Goal: Transaction & Acquisition: Purchase product/service

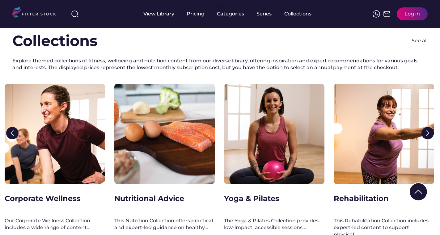
scroll to position [908, 0]
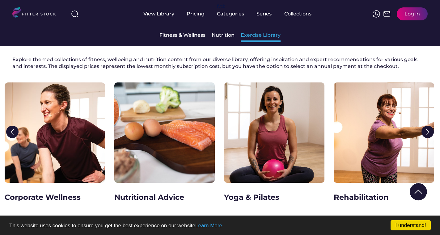
click at [251, 33] on div "Exercise Library" at bounding box center [261, 35] width 40 height 7
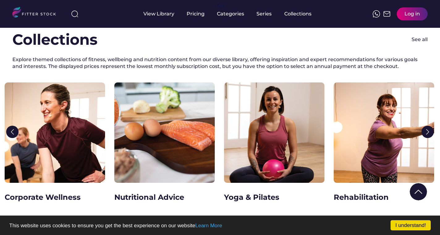
scroll to position [0, 0]
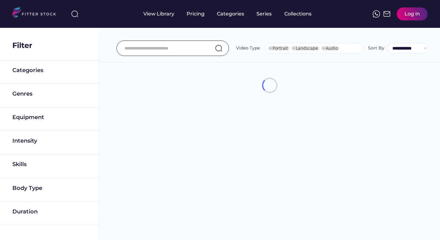
select select "**********"
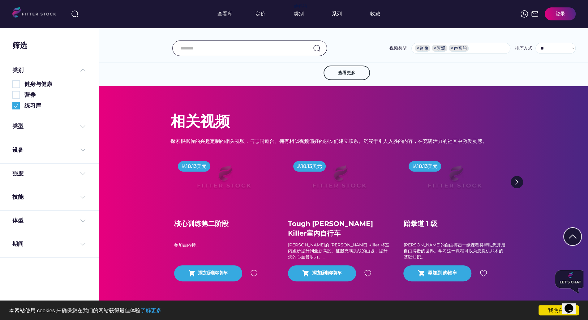
scroll to position [1162, 0]
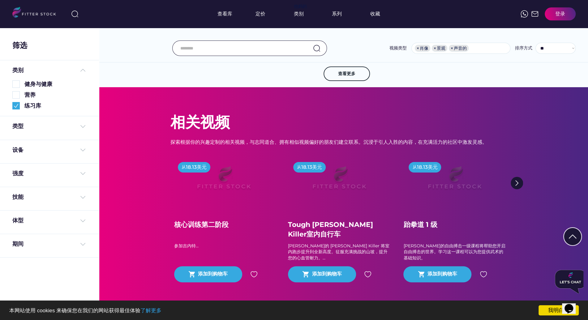
click at [440, 181] on img at bounding box center [516, 183] width 12 height 12
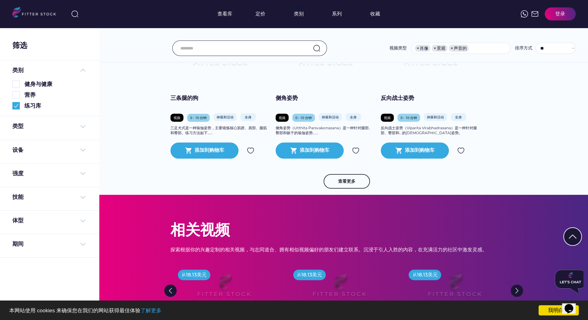
scroll to position [1053, 0]
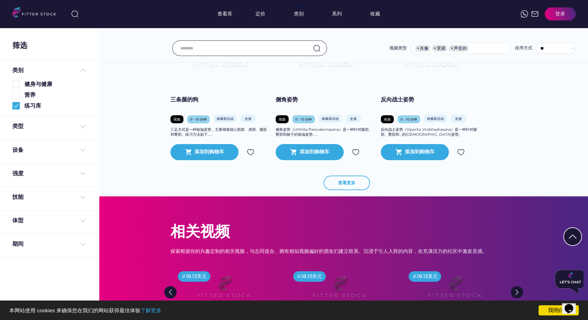
click at [352, 179] on button "查看更多" at bounding box center [346, 183] width 46 height 15
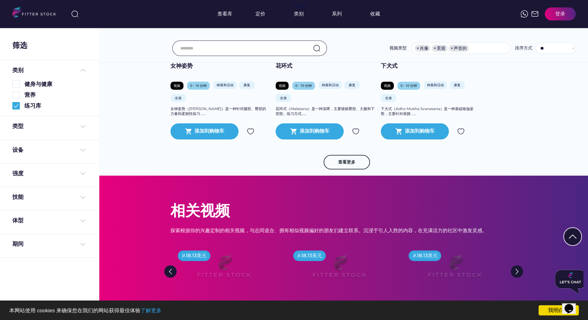
scroll to position [2108, 0]
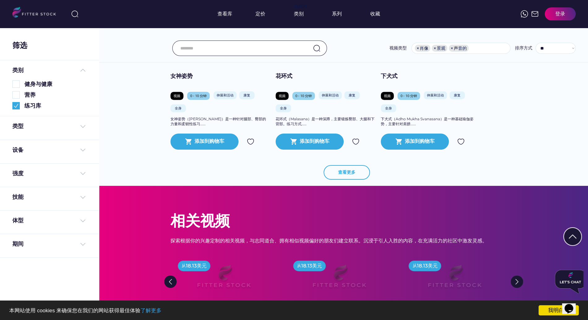
click at [359, 173] on button "查看更多" at bounding box center [346, 172] width 46 height 15
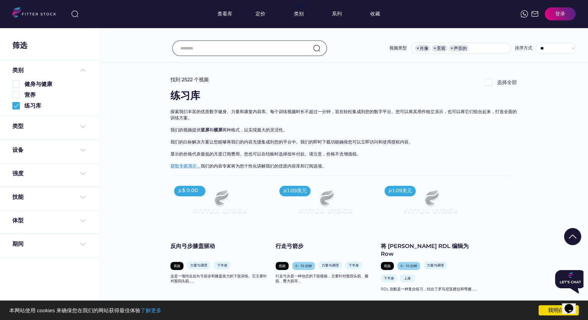
scroll to position [85, 0]
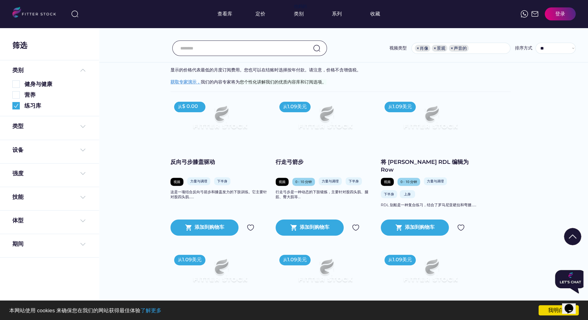
click at [325, 122] on img at bounding box center [324, 120] width 79 height 45
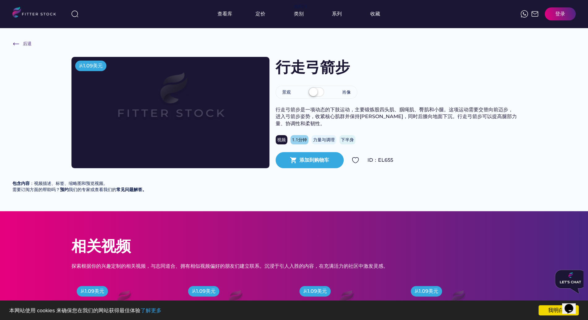
click at [280, 139] on font "视频" at bounding box center [281, 140] width 9 height 6
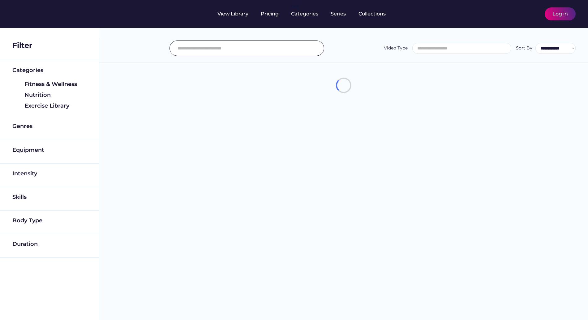
select select
select select "**********"
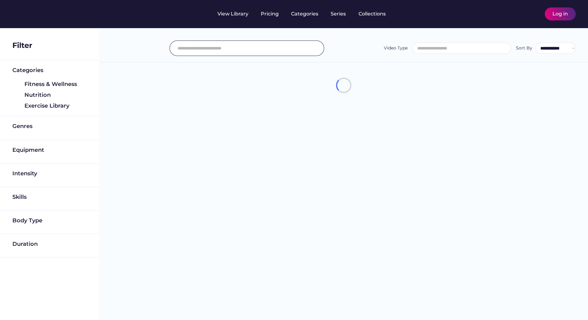
scroll to position [11, 0]
select select "**********"
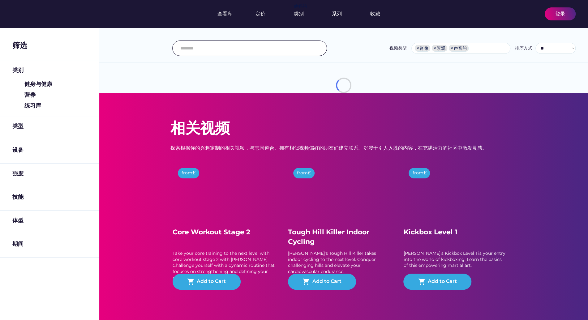
scroll to position [12, 0]
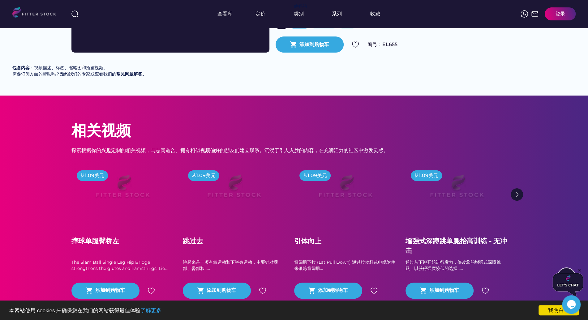
scroll to position [294, 0]
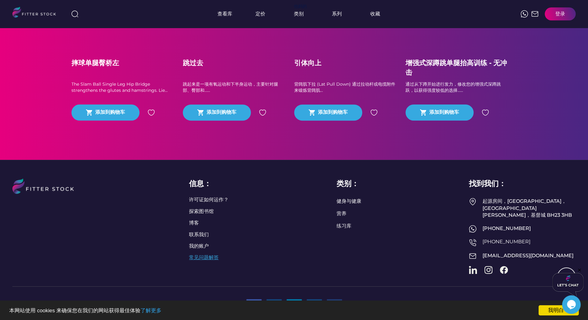
click at [207, 260] on font "常见问题解答" at bounding box center [204, 257] width 30 height 6
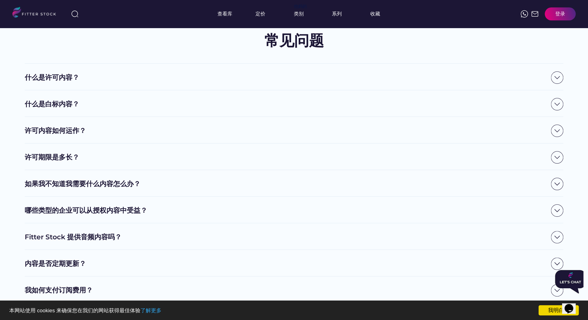
scroll to position [18, 0]
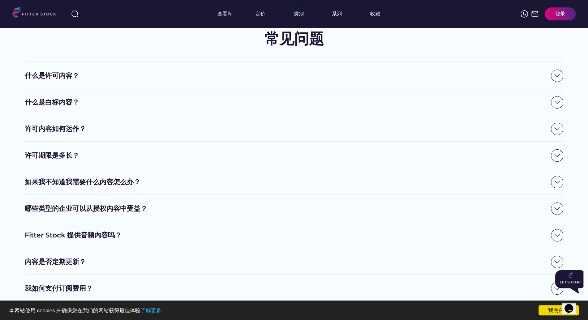
click at [71, 132] on font "许可内容如何运作？" at bounding box center [55, 129] width 61 height 8
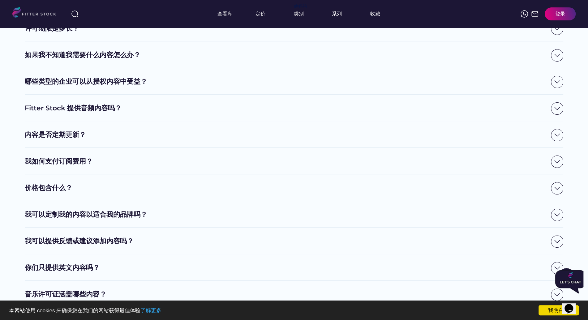
scroll to position [181, 0]
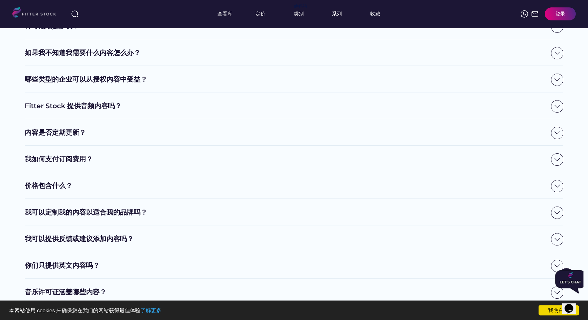
click at [53, 190] on font "价格包含什么？" at bounding box center [49, 185] width 48 height 8
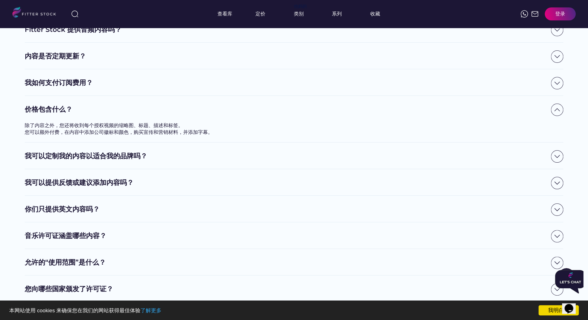
scroll to position [0, 0]
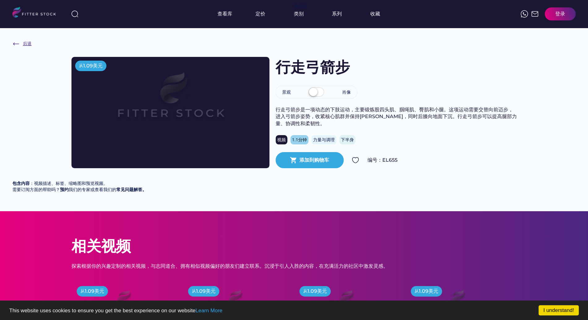
click at [16, 44] on img at bounding box center [15, 43] width 7 height 7
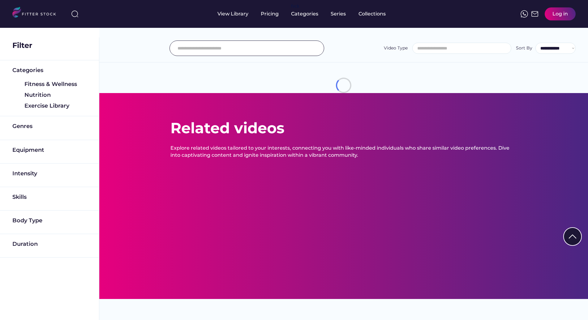
select select "**********"
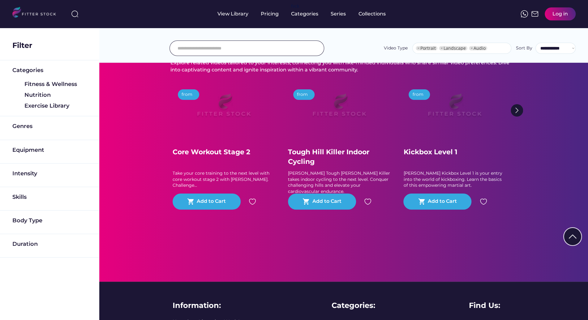
select select "**********"
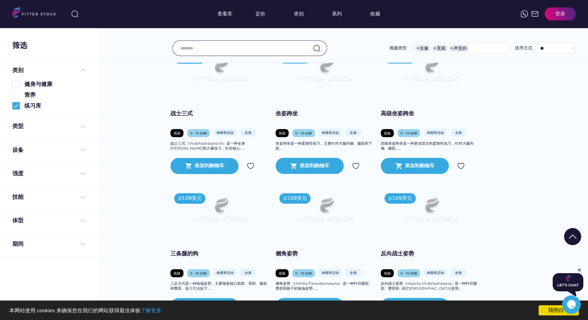
scroll to position [1030, 0]
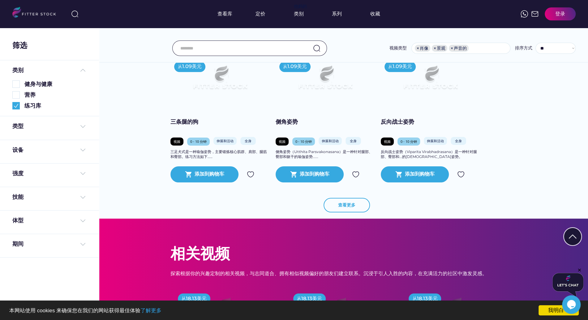
click at [349, 206] on font "查看更多" at bounding box center [346, 205] width 17 height 6
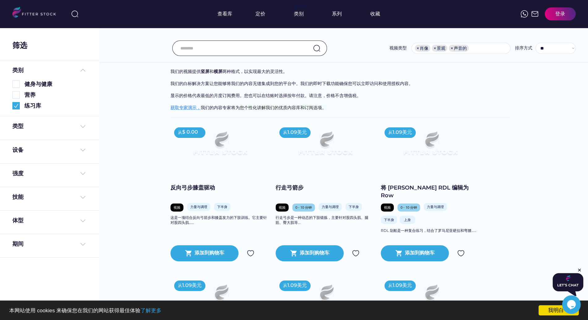
scroll to position [0, 0]
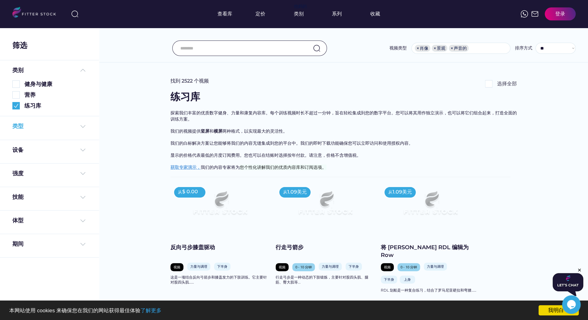
click at [77, 126] on div "类型" at bounding box center [49, 126] width 74 height 8
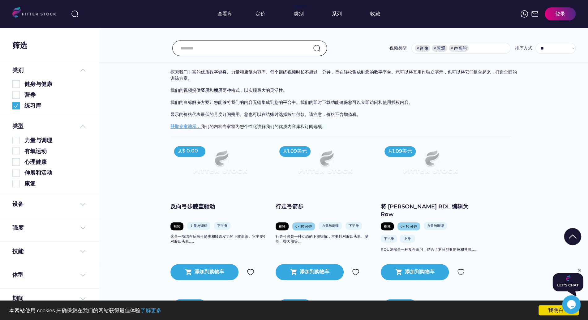
scroll to position [46, 0]
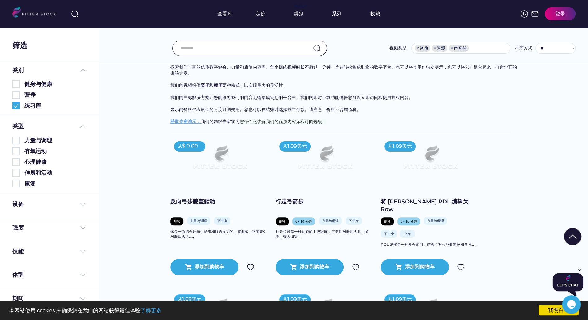
click at [83, 209] on div "设备" at bounding box center [49, 205] width 74 height 11
click at [82, 202] on img at bounding box center [82, 204] width 7 height 7
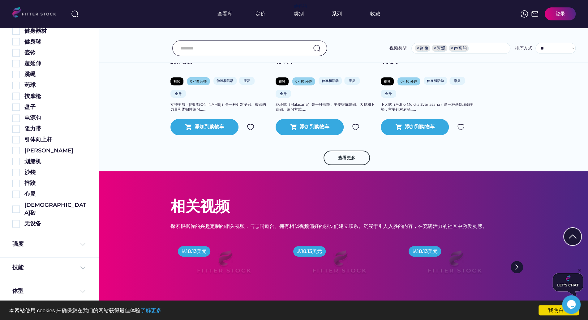
scroll to position [2089, 0]
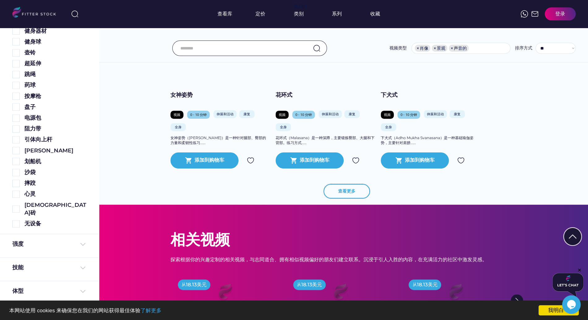
click at [363, 192] on button "查看更多" at bounding box center [346, 191] width 46 height 15
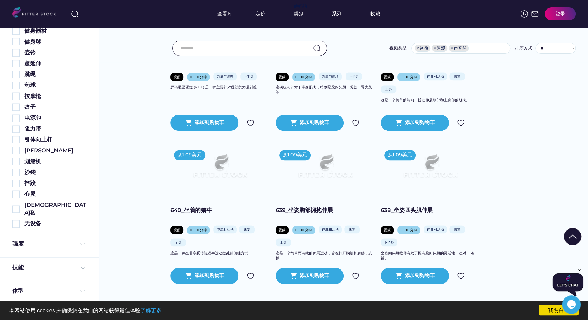
scroll to position [0, 0]
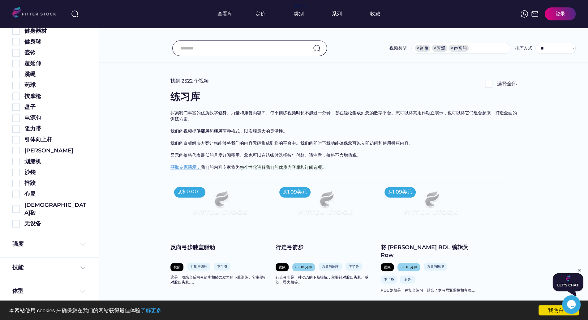
click at [349, 203] on img at bounding box center [324, 205] width 79 height 45
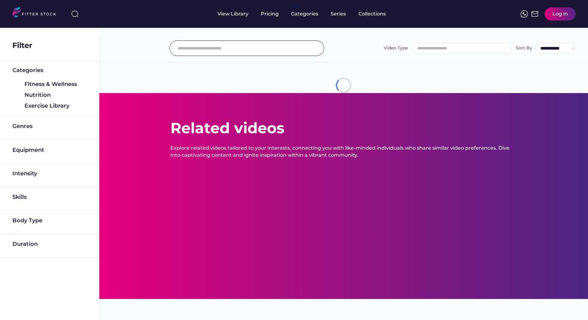
select select "**********"
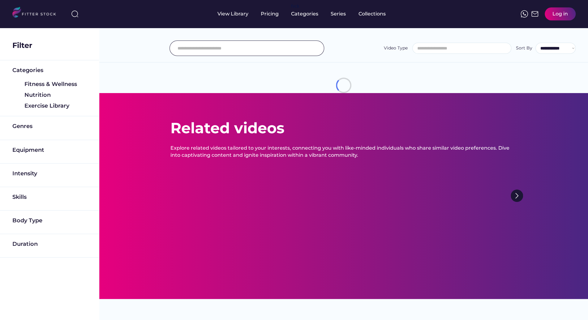
select select "**********"
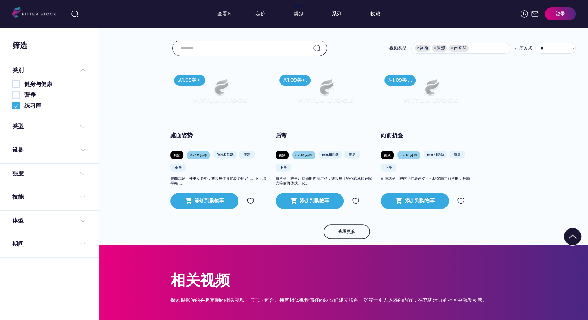
scroll to position [3107, 0]
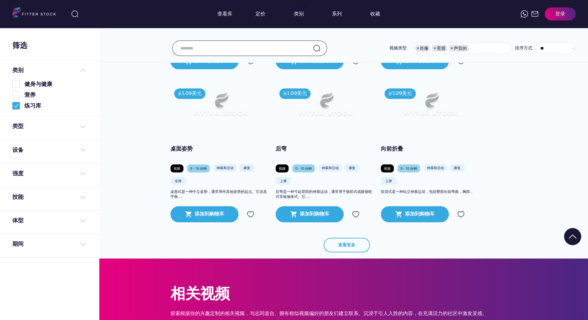
click at [363, 246] on button "查看更多" at bounding box center [346, 245] width 46 height 15
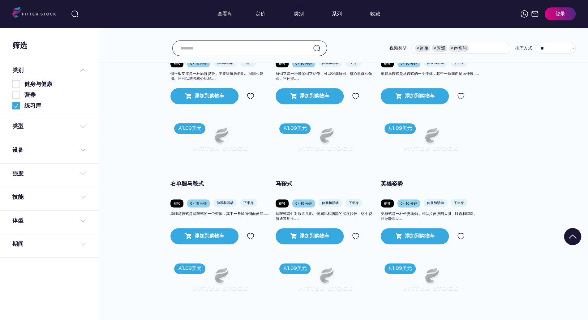
scroll to position [3671, 0]
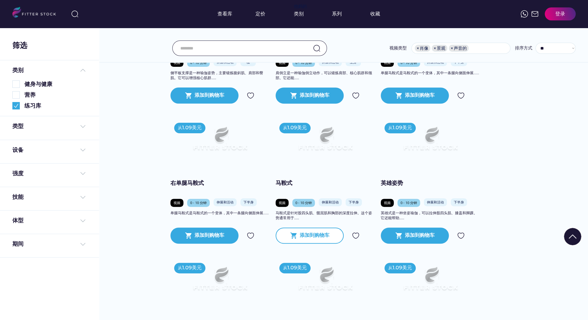
click at [325, 237] on font "添加到购物车" at bounding box center [315, 235] width 30 height 6
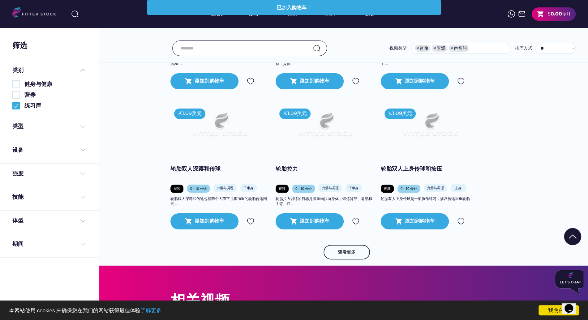
scroll to position [4107, 0]
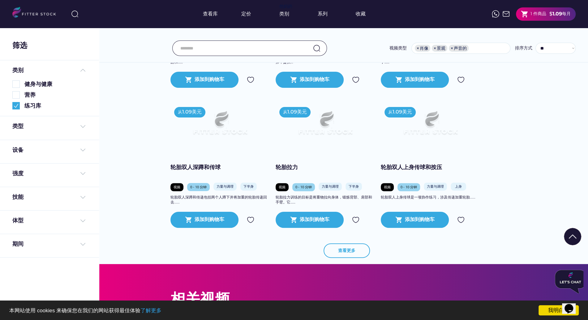
click at [352, 250] on font "查看更多" at bounding box center [346, 251] width 17 height 6
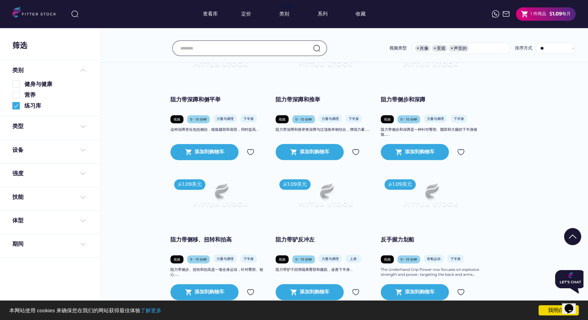
scroll to position [5008, 0]
